Goal: Task Accomplishment & Management: Use online tool/utility

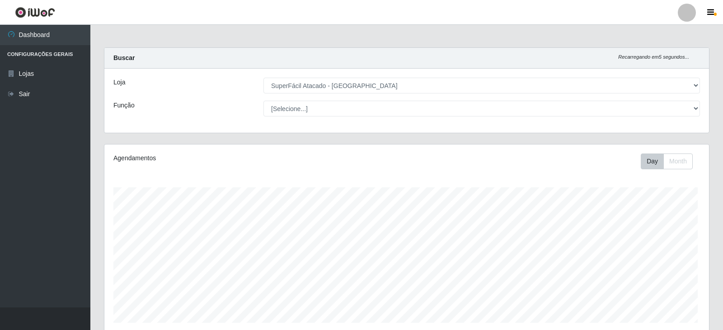
select select "504"
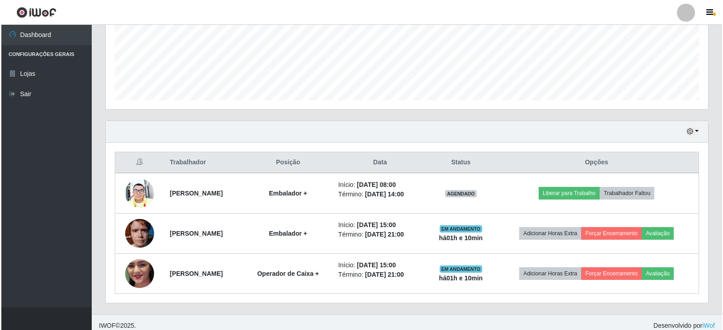
scroll to position [229, 0]
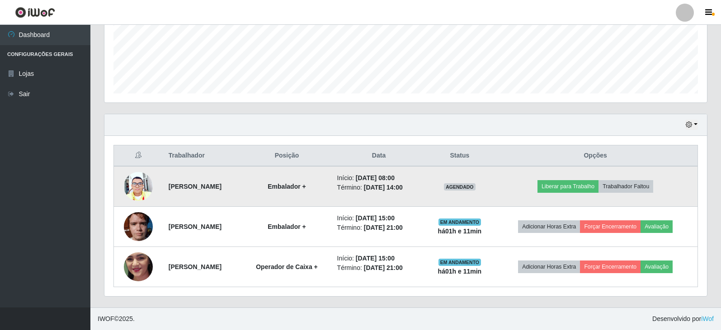
click at [138, 188] on img at bounding box center [138, 186] width 29 height 29
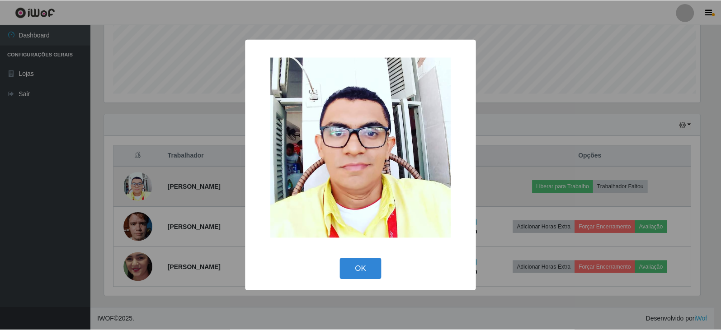
scroll to position [187, 598]
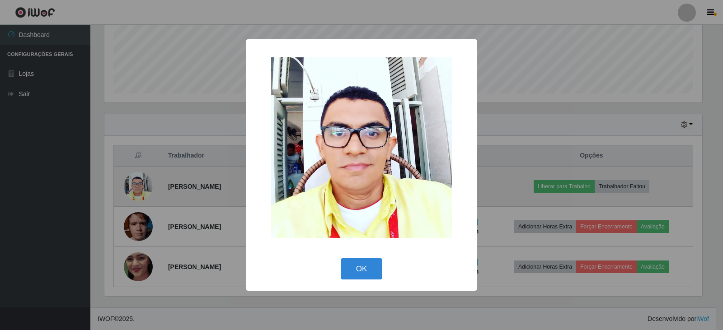
click at [138, 188] on div "× OK Cancel" at bounding box center [361, 165] width 723 height 330
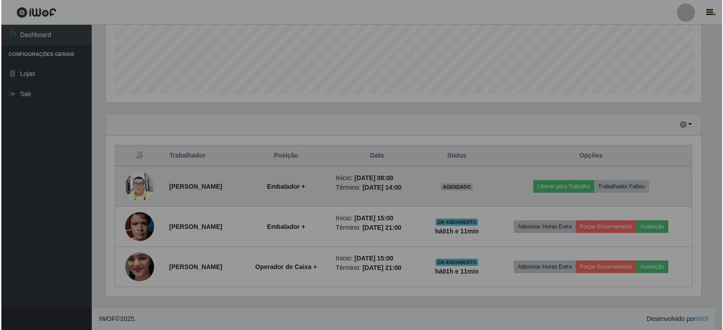
scroll to position [187, 602]
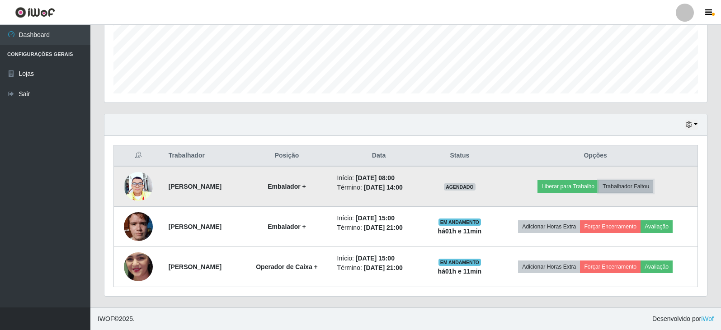
click at [644, 187] on button "Trabalhador Faltou" at bounding box center [625, 186] width 55 height 13
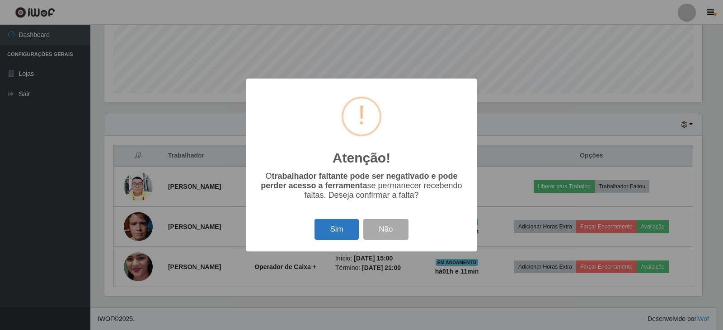
click at [331, 234] on button "Sim" at bounding box center [336, 229] width 44 height 21
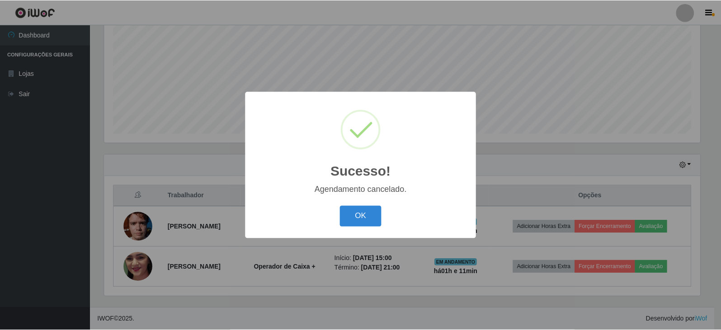
scroll to position [189, 0]
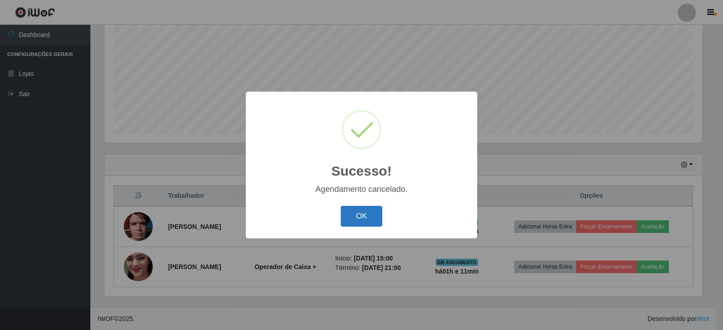
click at [370, 215] on button "OK" at bounding box center [362, 216] width 42 height 21
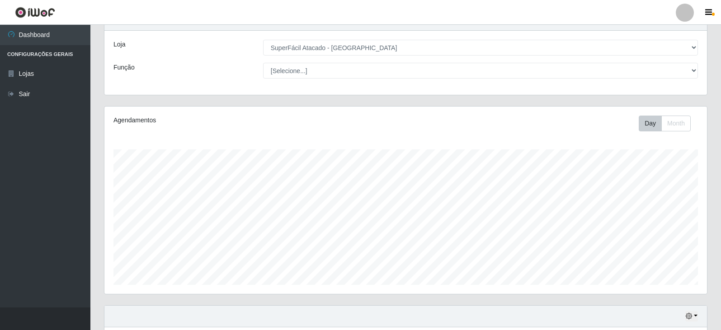
scroll to position [54, 0]
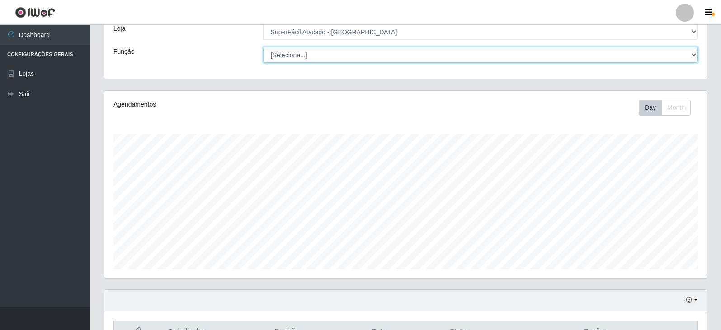
click at [670, 53] on select "[Selecione...] Embalador Embalador + Embalador ++ Operador de Caixa Operador de…" at bounding box center [480, 55] width 435 height 16
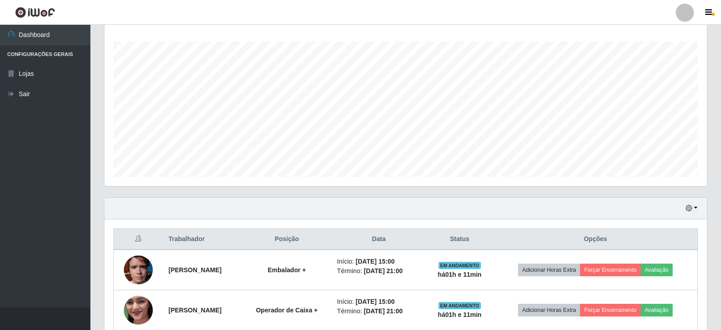
scroll to position [189, 0]
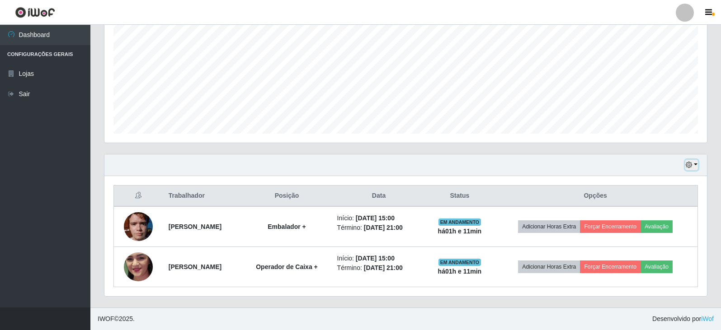
click at [692, 160] on button "button" at bounding box center [691, 165] width 13 height 10
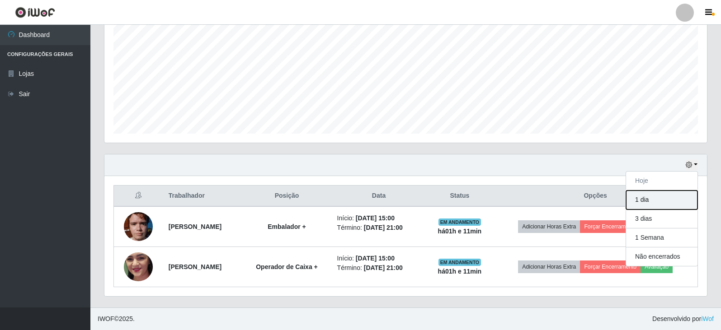
click at [651, 197] on button "1 dia" at bounding box center [661, 200] width 71 height 19
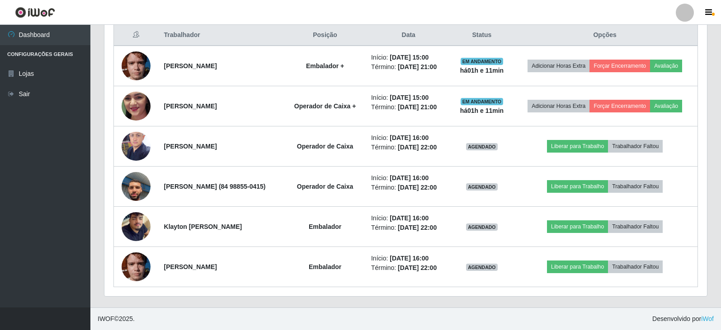
scroll to position [391, 0]
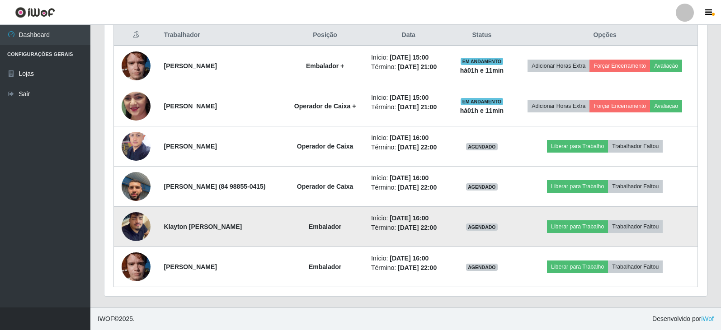
click at [133, 213] on img at bounding box center [136, 227] width 29 height 52
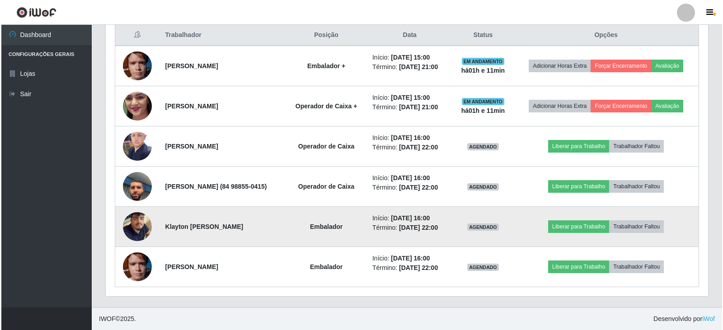
scroll to position [187, 598]
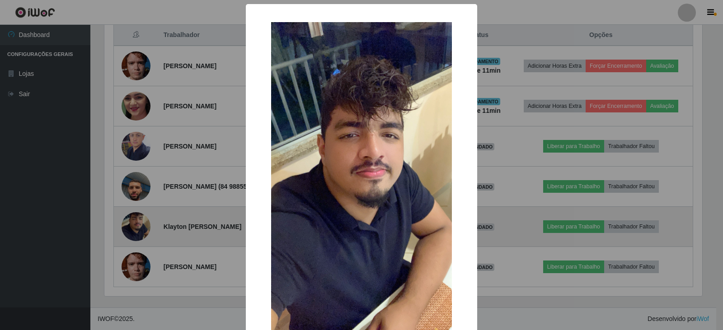
click at [133, 212] on div "× OK Cancel" at bounding box center [361, 165] width 723 height 330
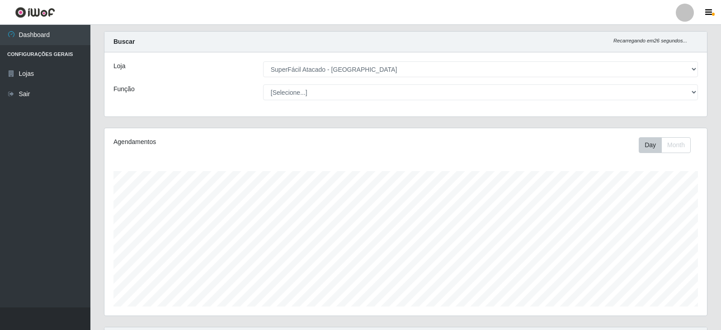
scroll to position [0, 0]
